Goal: Task Accomplishment & Management: Use online tool/utility

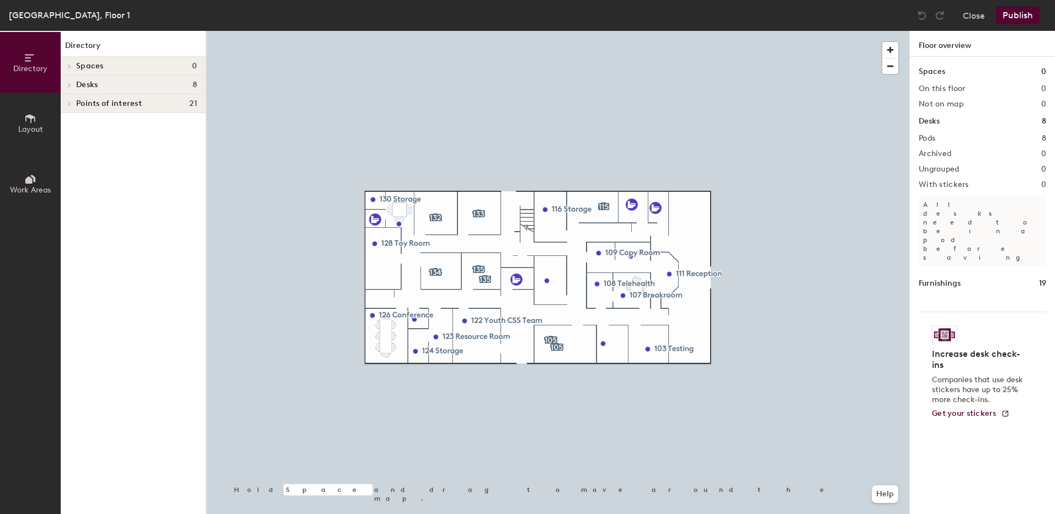
click at [123, 87] on h4 "Desks 8" at bounding box center [136, 85] width 121 height 9
click at [49, 124] on button "Layout" at bounding box center [30, 123] width 61 height 61
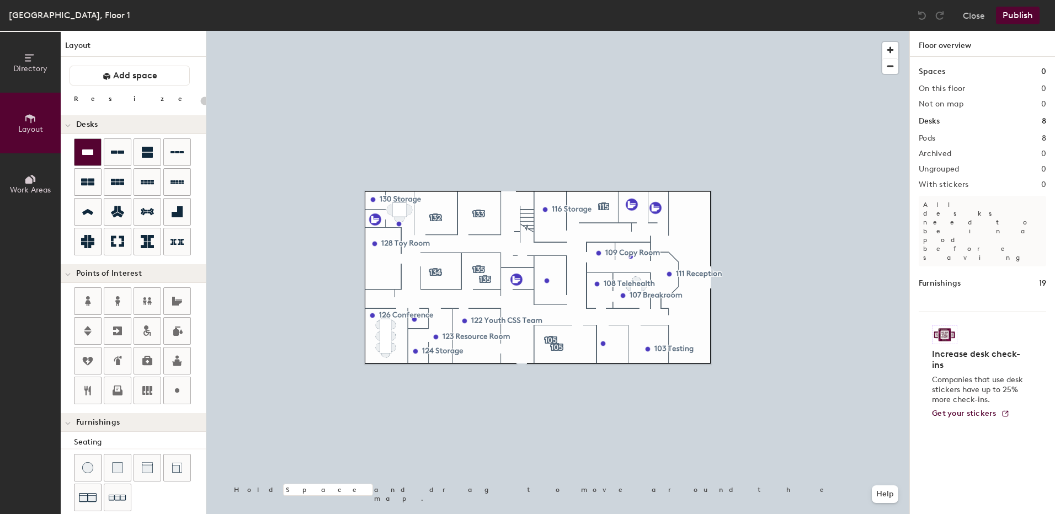
click at [99, 146] on div at bounding box center [87, 152] width 26 height 26
type input "100"
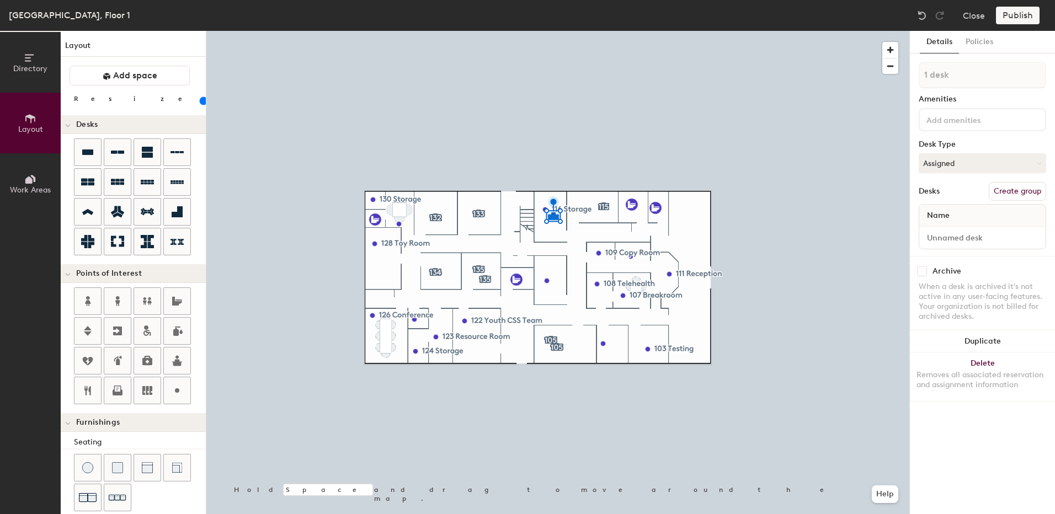
click at [1022, 181] on div "1 desk Amenities Desk Type Assigned Desks Create group Name" at bounding box center [981, 159] width 127 height 194
click at [1024, 184] on button "Create group" at bounding box center [1016, 191] width 57 height 19
drag, startPoint x: 955, startPoint y: 76, endPoint x: 901, endPoint y: 63, distance: 55.5
click at [901, 63] on div "Directory Layout Work Areas Layout Add space Resize Desks Points of Interest Fu…" at bounding box center [527, 272] width 1055 height 483
type input "116"
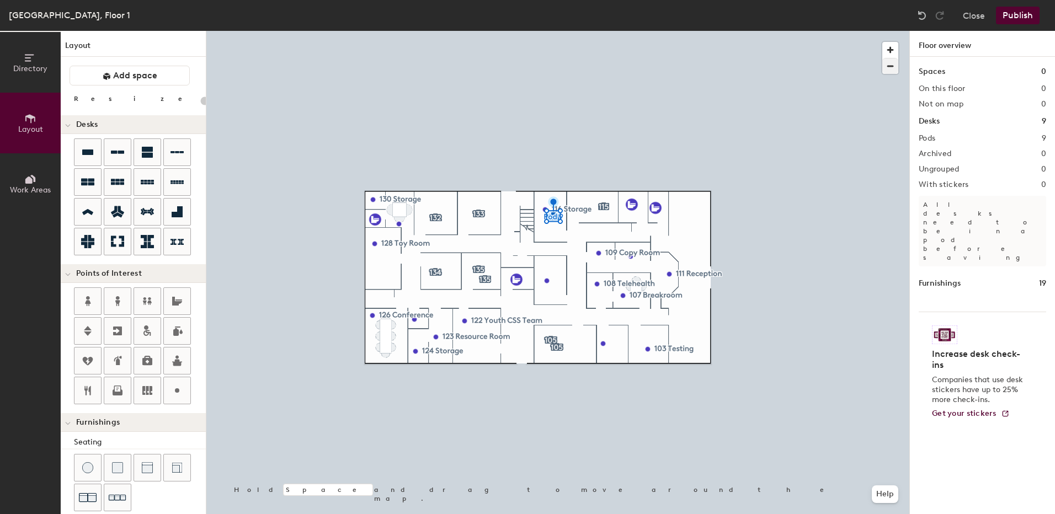
click at [563, 31] on div at bounding box center [557, 31] width 703 height 0
click at [1023, 13] on button "Publish" at bounding box center [1018, 16] width 44 height 18
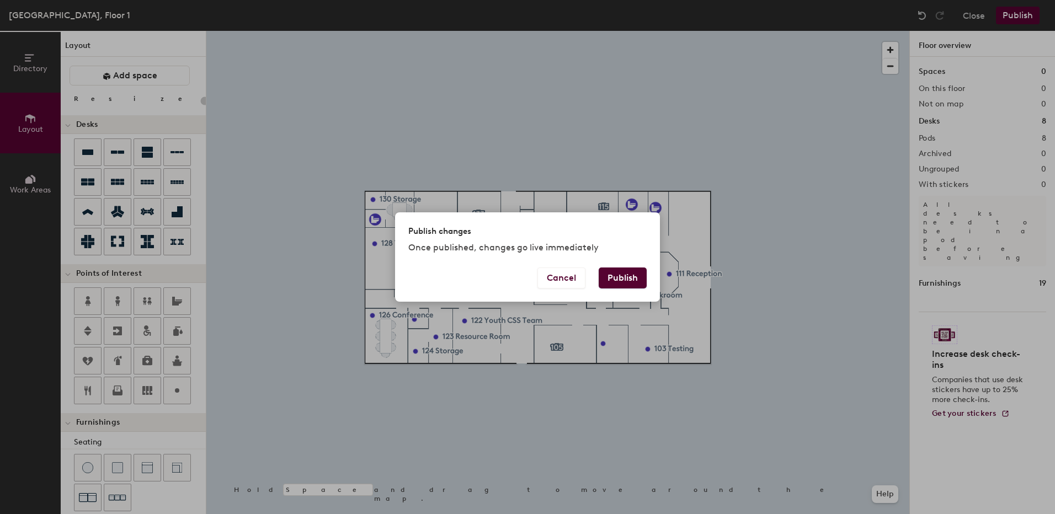
click at [628, 285] on button "Publish" at bounding box center [622, 278] width 48 height 21
type input "20"
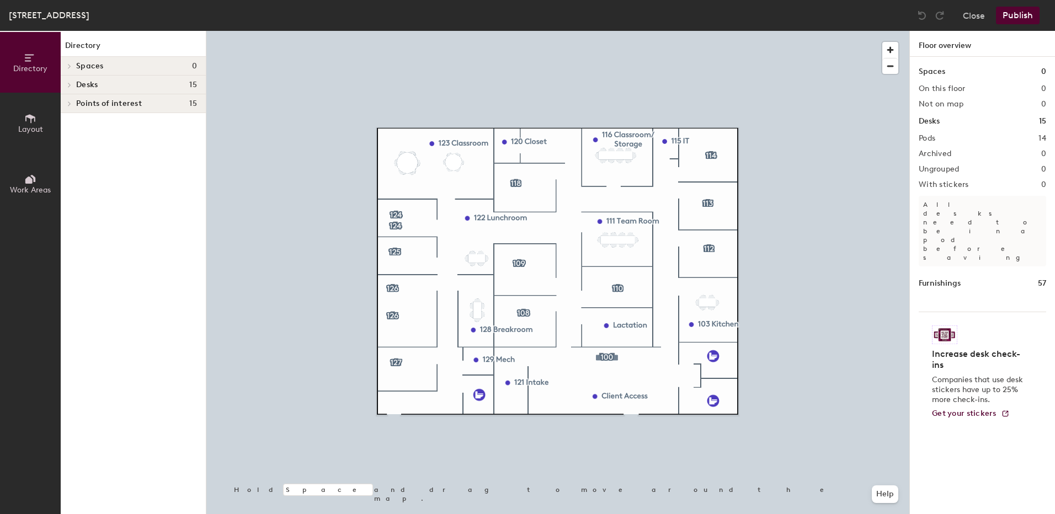
click at [18, 130] on span "Layout" at bounding box center [30, 129] width 25 height 9
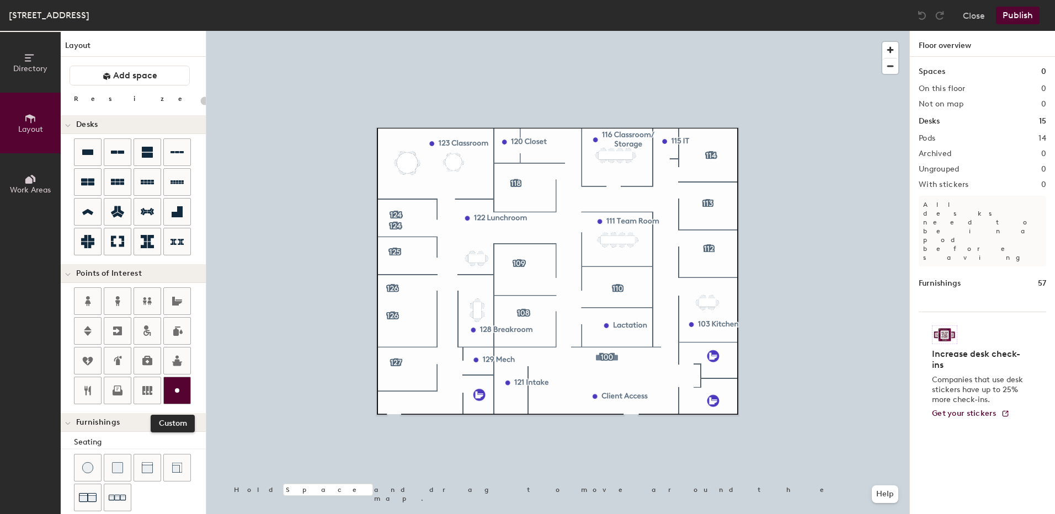
click at [177, 388] on icon at bounding box center [176, 390] width 13 height 13
type input "20"
type input "117 Storage"
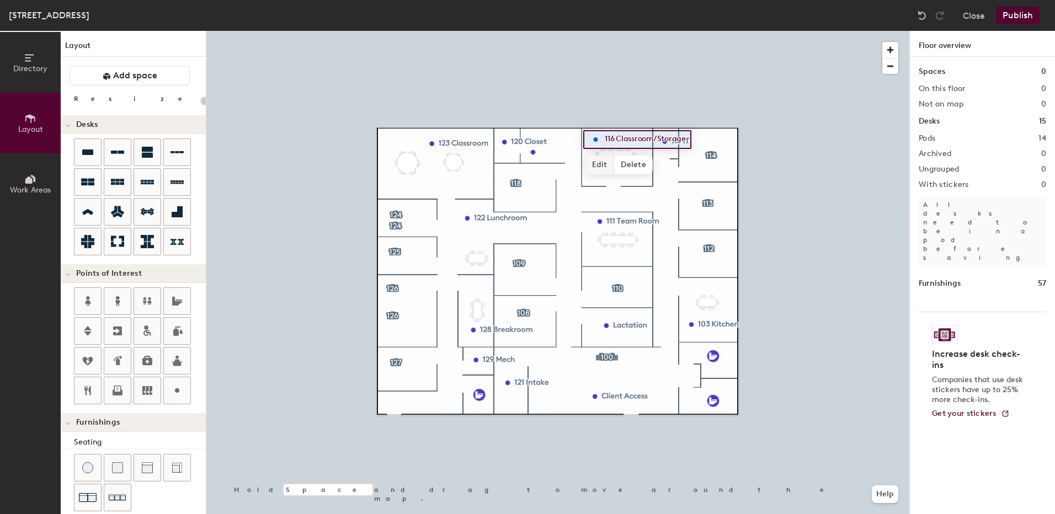
click at [606, 161] on span "Edit" at bounding box center [599, 165] width 29 height 19
type input "20"
click at [655, 138] on input "116 Classroom/Storage" at bounding box center [654, 139] width 104 height 15
drag, startPoint x: 654, startPoint y: 139, endPoint x: 688, endPoint y: 139, distance: 33.6
click at [686, 138] on input "116 Classroom/Storage" at bounding box center [654, 139] width 104 height 15
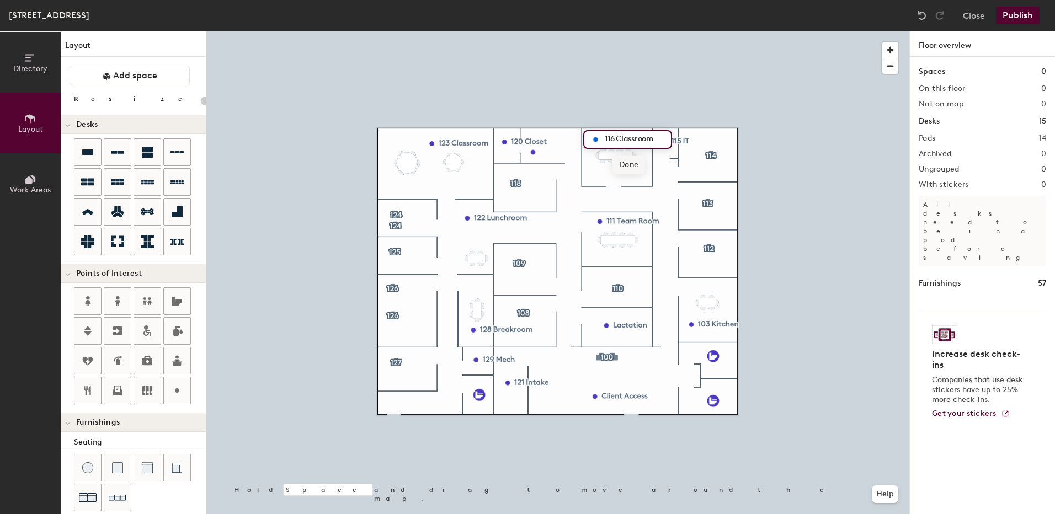
type input "116 Classroom"
click at [625, 164] on span "Done" at bounding box center [628, 165] width 33 height 19
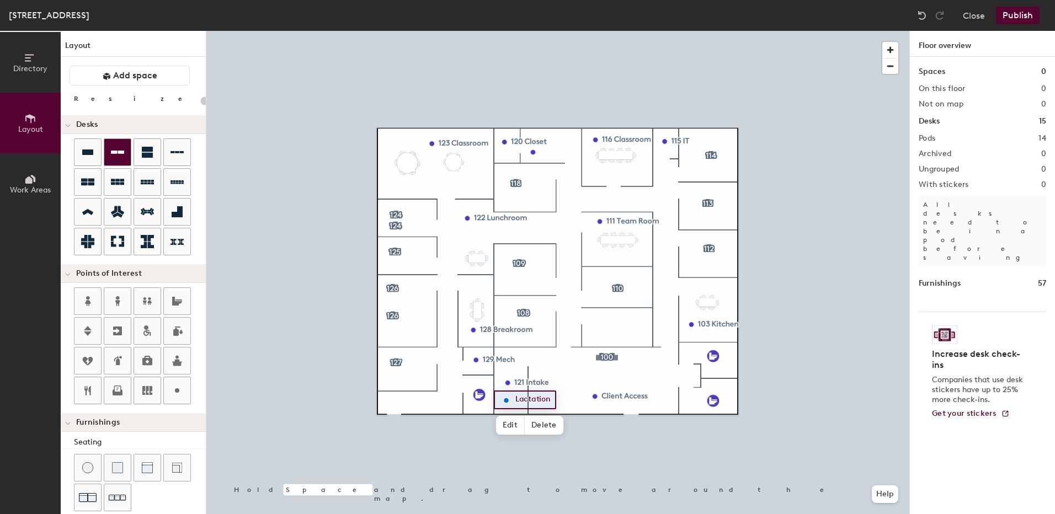
drag, startPoint x: 95, startPoint y: 151, endPoint x: 109, endPoint y: 148, distance: 14.6
click at [95, 151] on div at bounding box center [87, 152] width 26 height 26
type input "100"
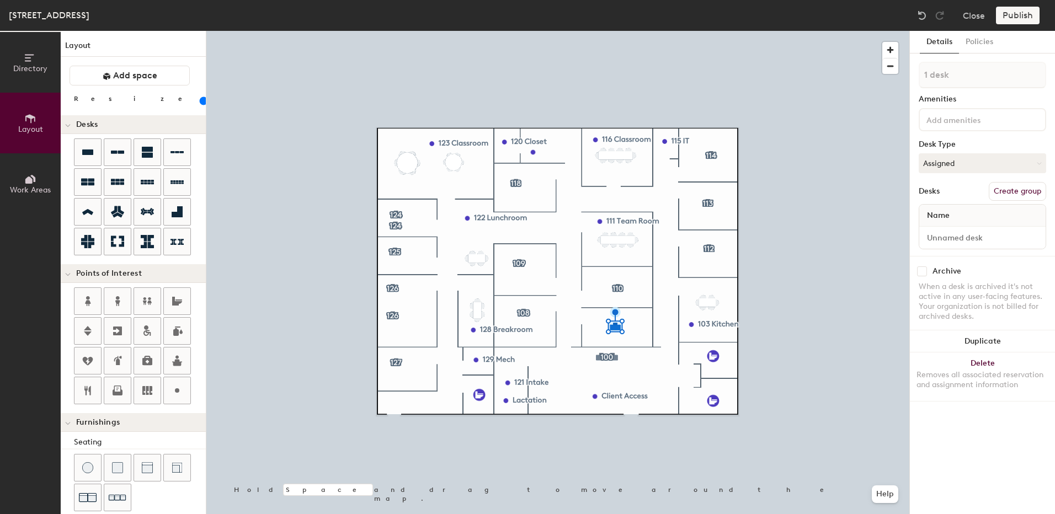
click at [1019, 190] on button "Create group" at bounding box center [1016, 191] width 57 height 19
click at [907, 70] on div "Directory Layout Work Areas Layout Add space Resize Desks Points of Interest Fu…" at bounding box center [527, 272] width 1055 height 483
type input "105"
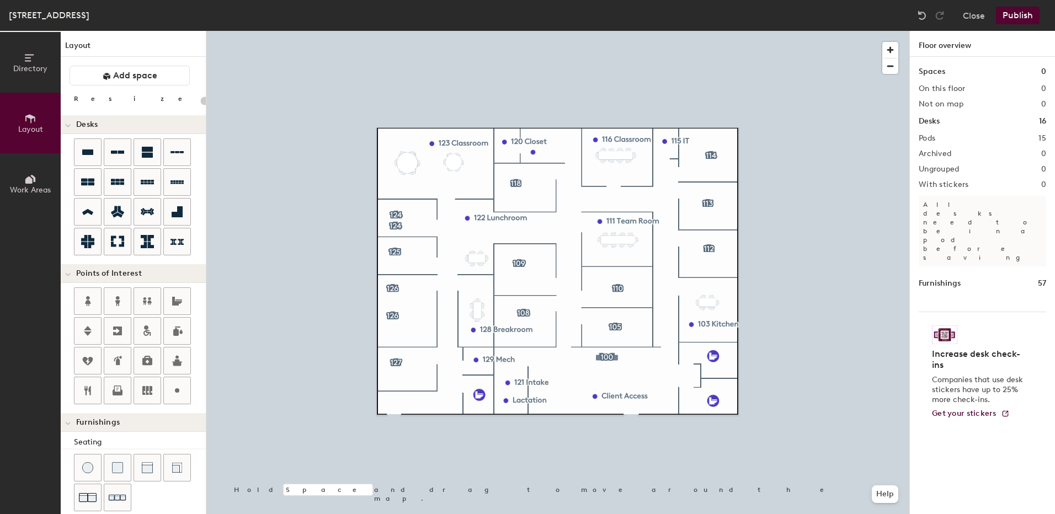
click at [1024, 13] on button "Publish" at bounding box center [1018, 16] width 44 height 18
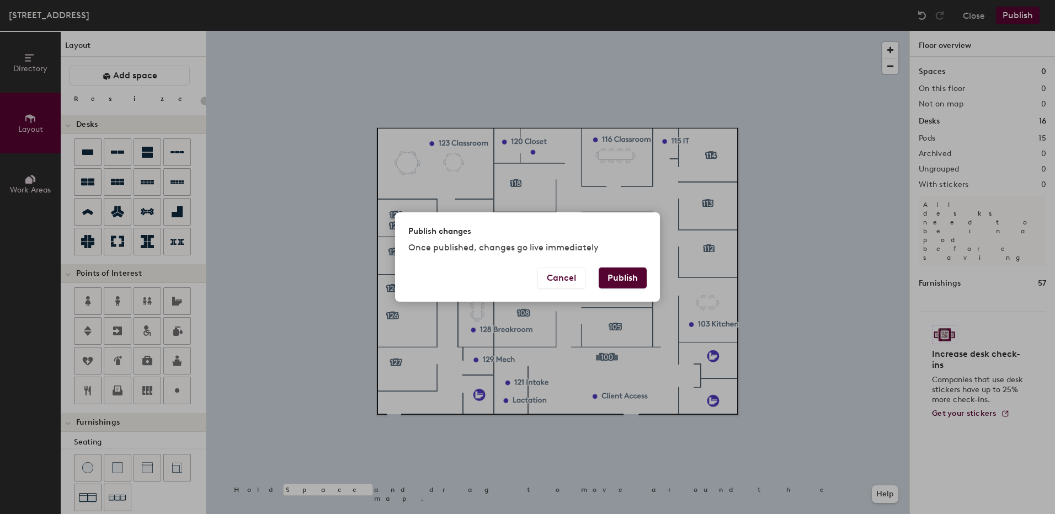
click at [630, 269] on button "Publish" at bounding box center [622, 278] width 48 height 21
type input "20"
